Goal: Task Accomplishment & Management: Complete application form

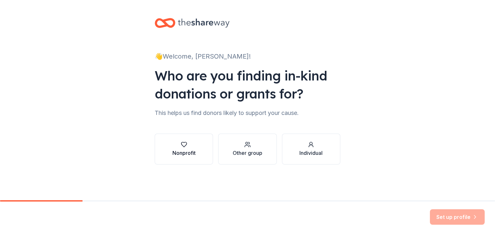
click at [189, 151] on div "Nonprofit" at bounding box center [184, 153] width 23 height 8
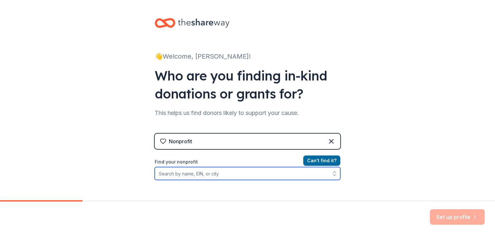
click at [225, 175] on input "Find your nonprofit" at bounding box center [248, 173] width 186 height 13
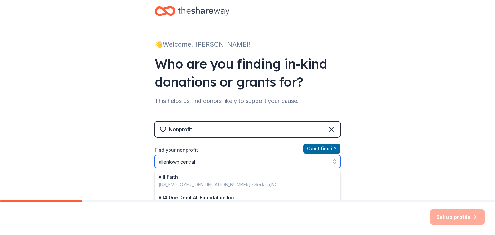
type input "allentown central"
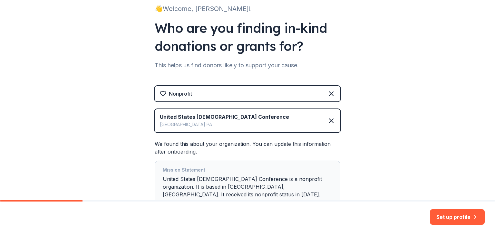
scroll to position [76, 0]
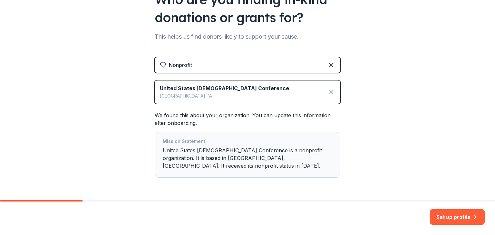
click at [328, 90] on icon at bounding box center [332, 92] width 8 height 8
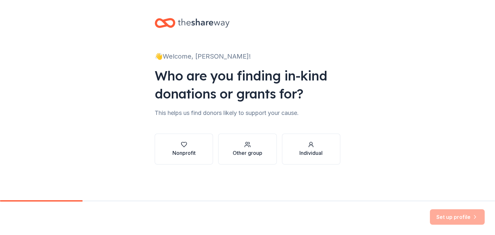
scroll to position [0, 0]
click at [190, 148] on div "button" at bounding box center [184, 145] width 23 height 6
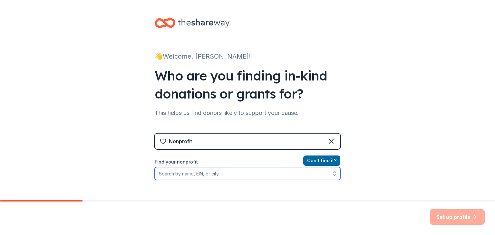
click at [186, 175] on input "Find your nonprofit" at bounding box center [248, 173] width 186 height 13
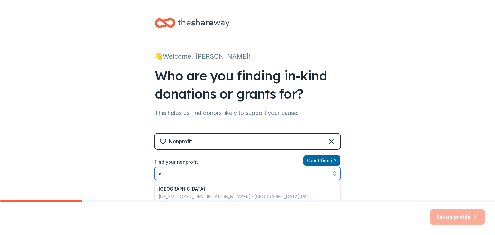
scroll to position [39, 0]
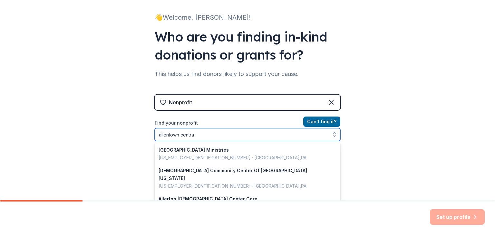
type input "allentown central"
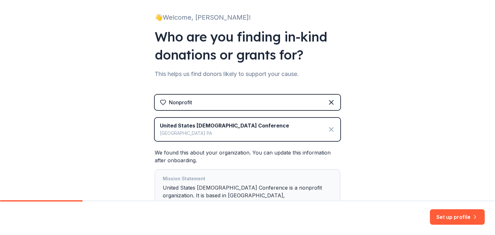
click at [329, 131] on icon at bounding box center [332, 130] width 8 height 8
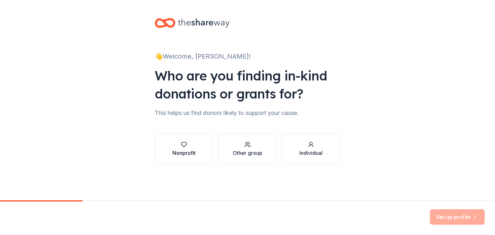
scroll to position [0, 0]
click at [189, 150] on div "Nonprofit" at bounding box center [184, 153] width 23 height 8
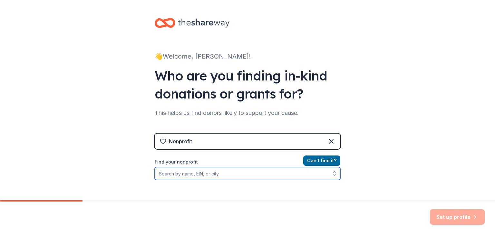
click at [201, 176] on input "Find your nonprofit" at bounding box center [248, 173] width 186 height 13
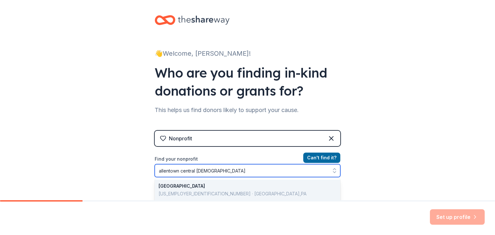
type input "allentown central [DEMOGRAPHIC_DATA]"
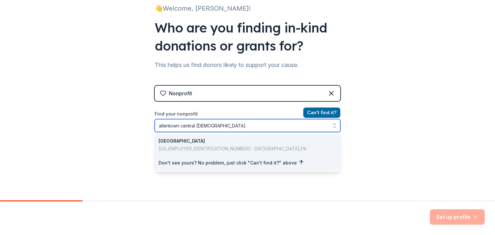
scroll to position [75, 0]
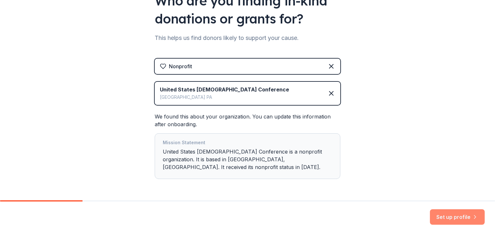
click at [458, 219] on button "Set up profile" at bounding box center [457, 217] width 55 height 15
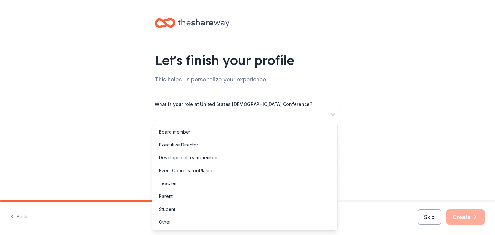
click at [246, 112] on button "button" at bounding box center [248, 115] width 186 height 14
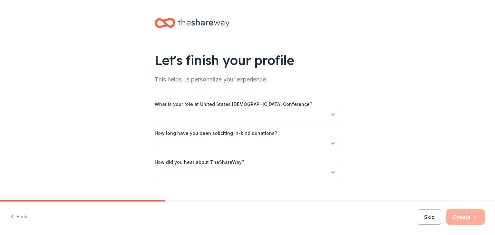
scroll to position [10, 0]
